Goal: Task Accomplishment & Management: Complete application form

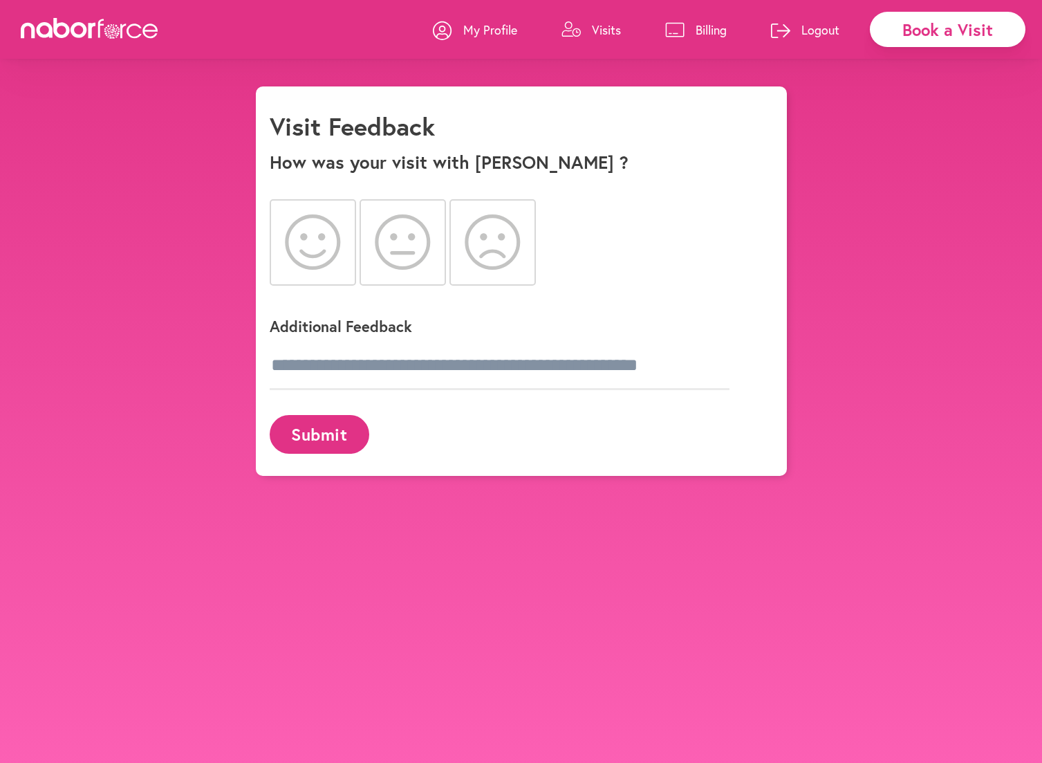
click at [315, 259] on icon at bounding box center [313, 241] width 56 height 55
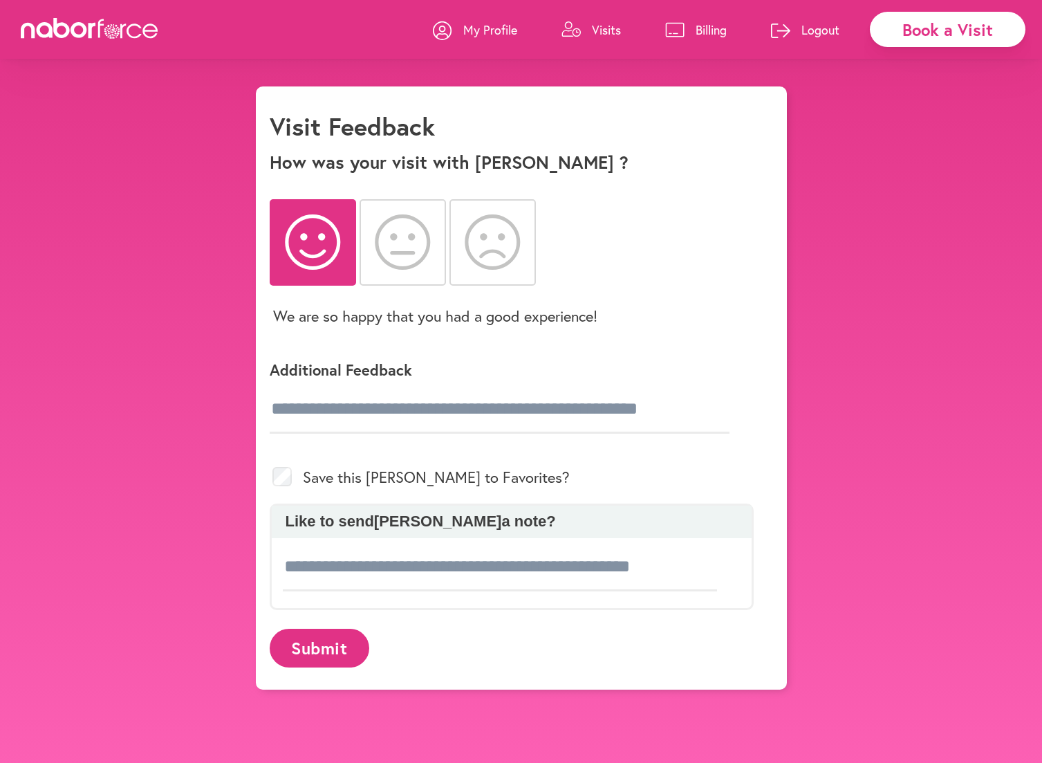
click at [544, 482] on div "Save this [PERSON_NAME] to Favorites?" at bounding box center [512, 476] width 484 height 53
click at [540, 474] on div "Save this [PERSON_NAME] to Favorites?" at bounding box center [512, 476] width 484 height 53
click at [524, 417] on input "text" at bounding box center [500, 409] width 460 height 48
type input "*"
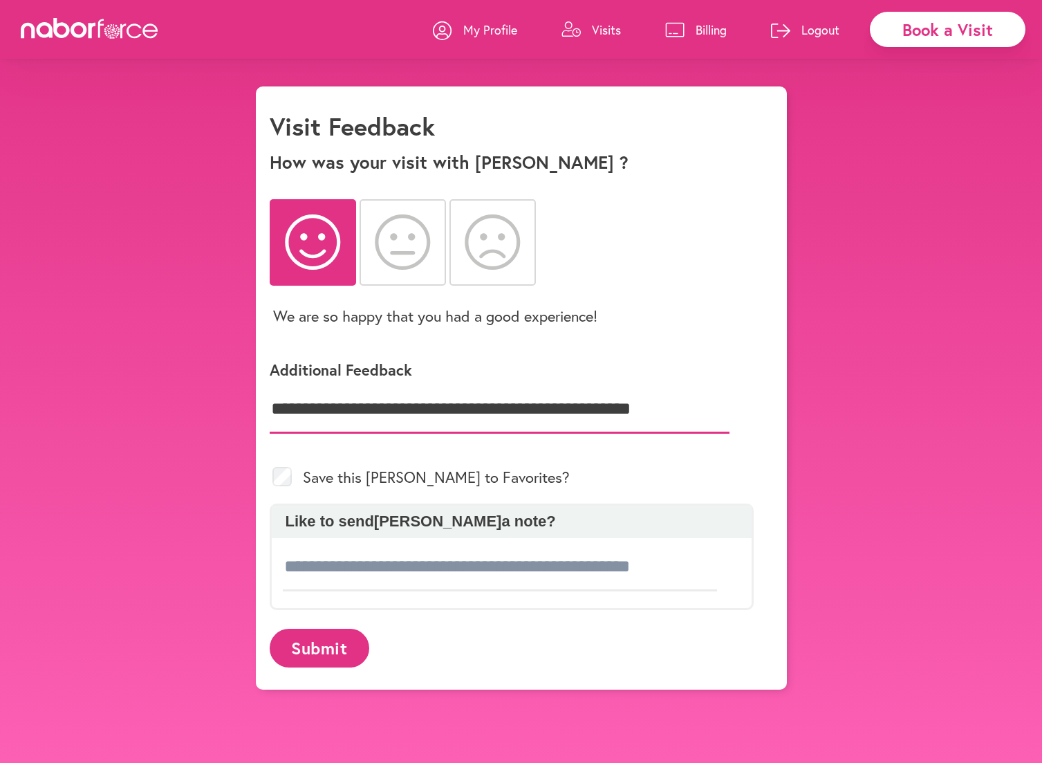
type input "**********"
click at [516, 483] on div "Save this [PERSON_NAME] to Favorites?" at bounding box center [512, 476] width 484 height 53
click at [463, 482] on div "Save this [PERSON_NAME] to Favorites?" at bounding box center [512, 476] width 484 height 53
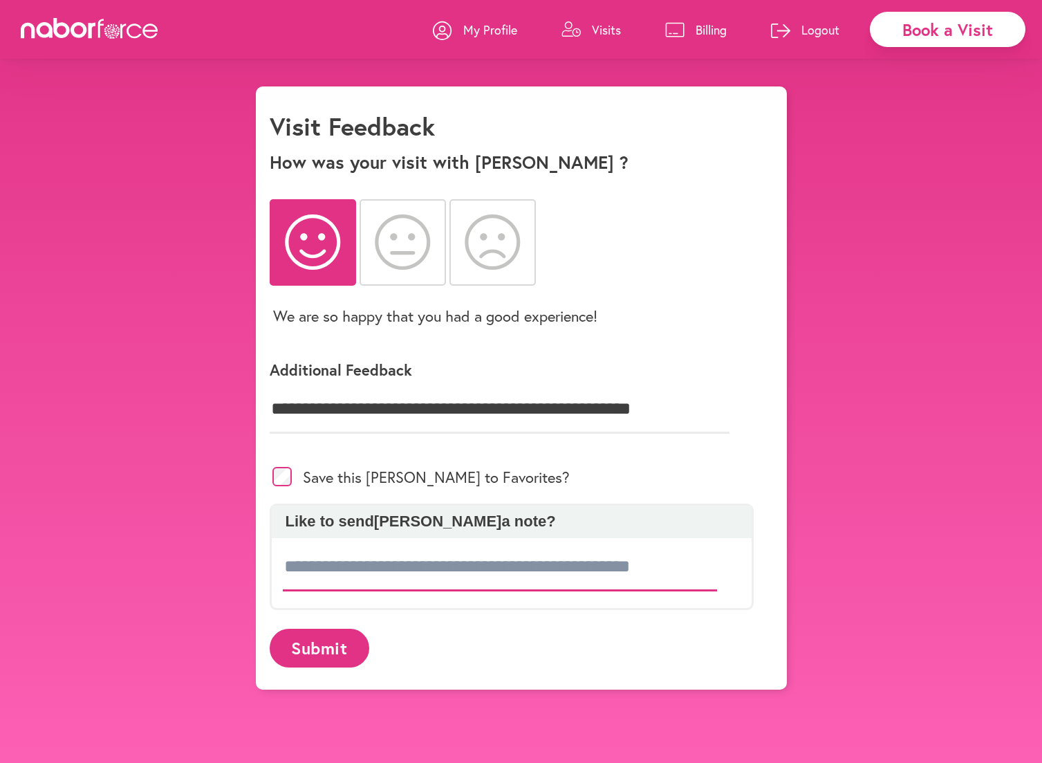
click at [344, 574] on input at bounding box center [500, 567] width 435 height 48
type input "**********"
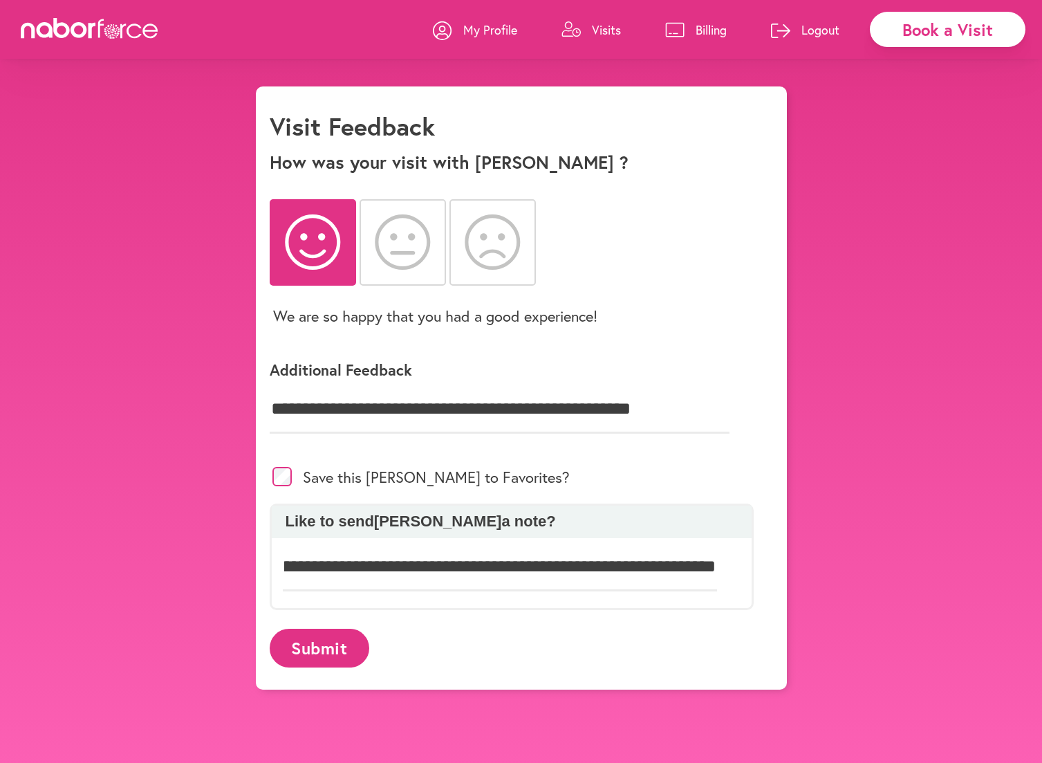
scroll to position [0, 0]
click at [324, 645] on button "Submit" at bounding box center [320, 648] width 100 height 38
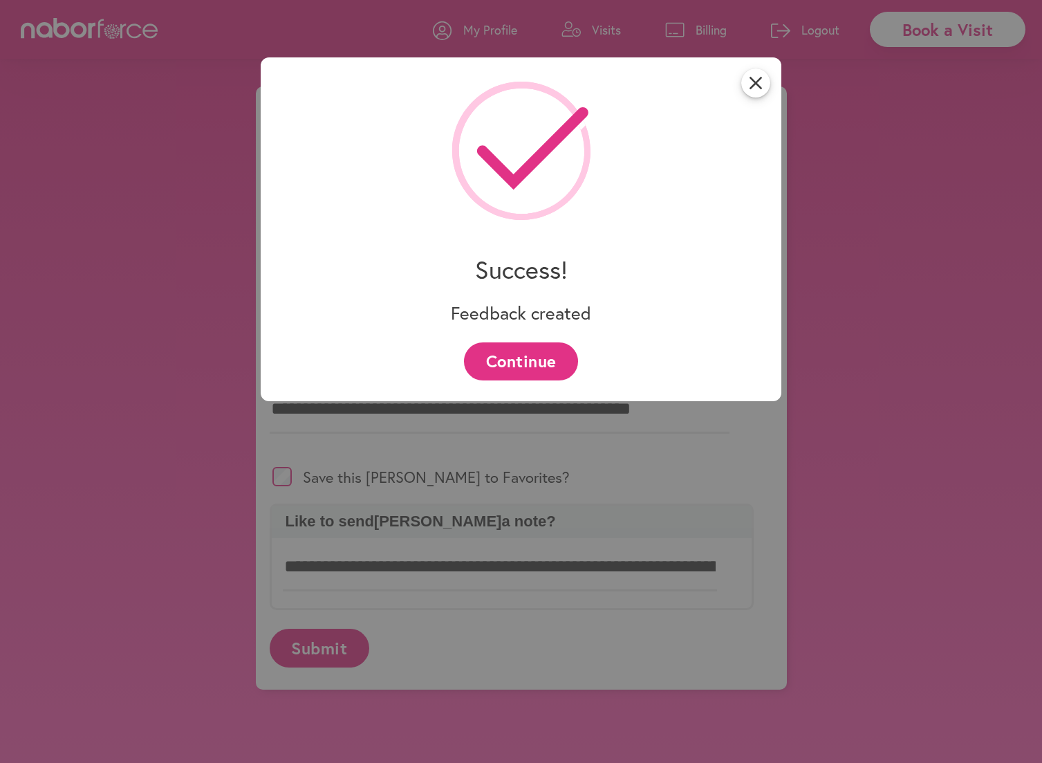
click at [508, 359] on button "Continue" at bounding box center [521, 361] width 114 height 38
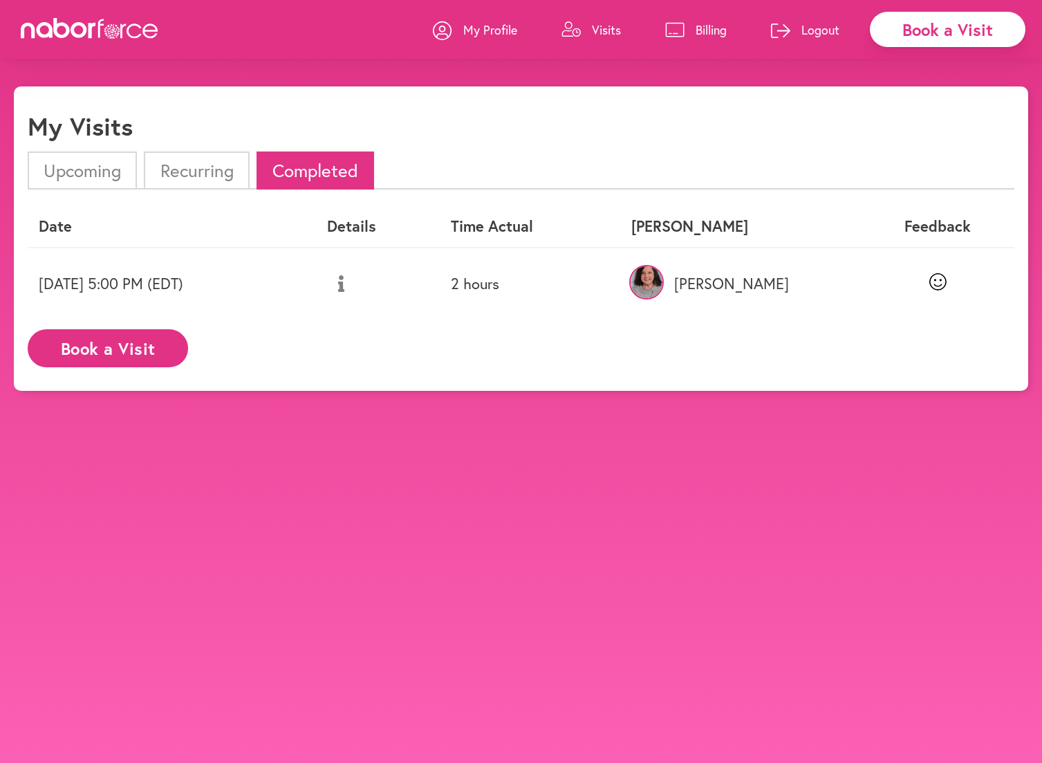
click at [816, 29] on p "Logout" at bounding box center [821, 29] width 38 height 17
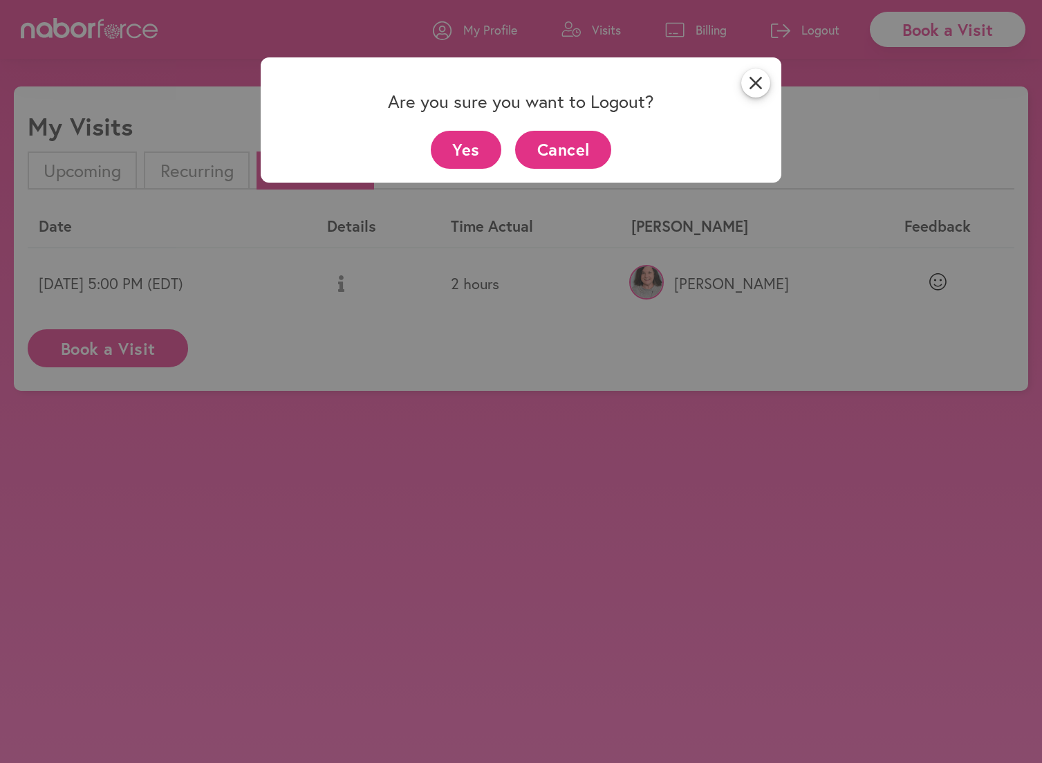
click at [457, 146] on button "Yes" at bounding box center [466, 150] width 71 height 38
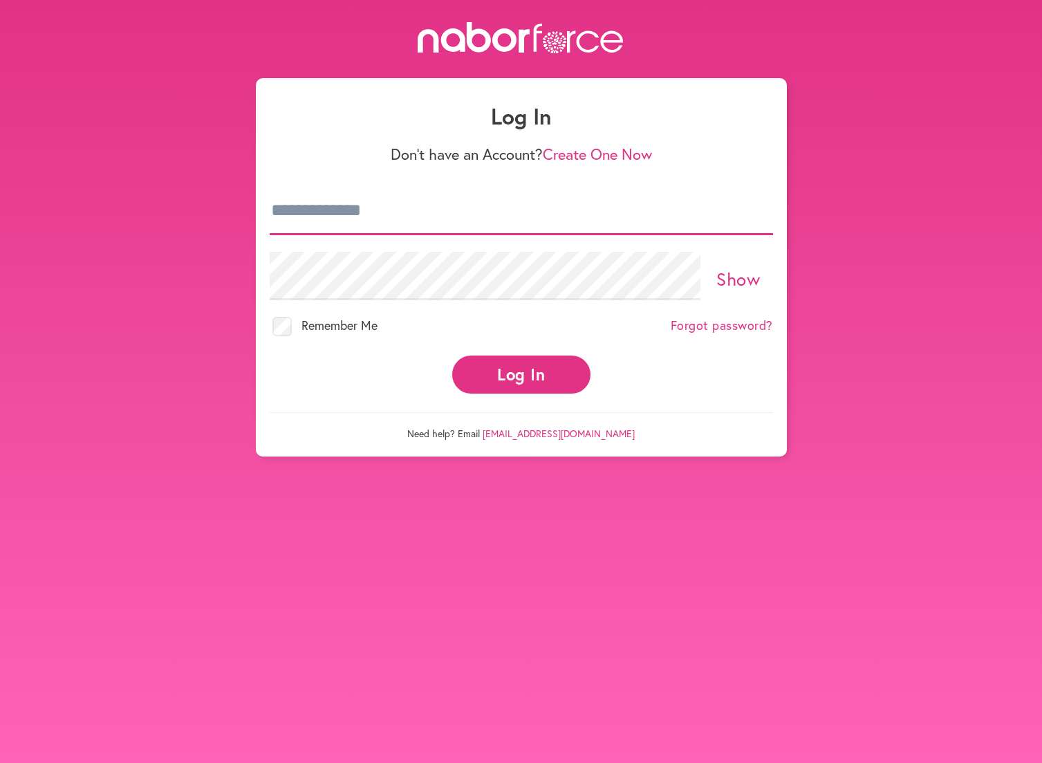
type input "**********"
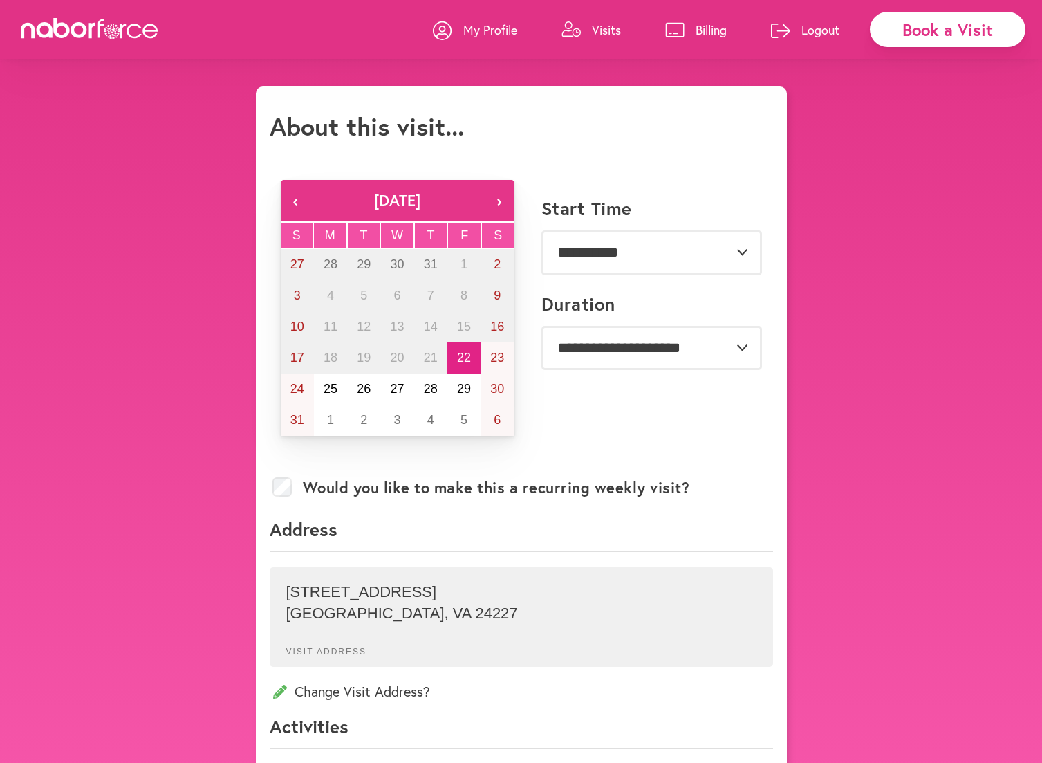
click at [956, 31] on div "Book a Visit" at bounding box center [948, 29] width 156 height 35
